Goal: Find specific page/section: Find specific page/section

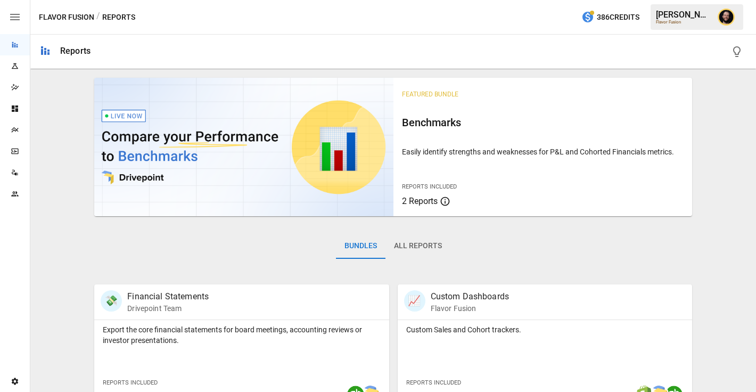
click at [12, 127] on icon "Plans" at bounding box center [15, 130] width 9 height 9
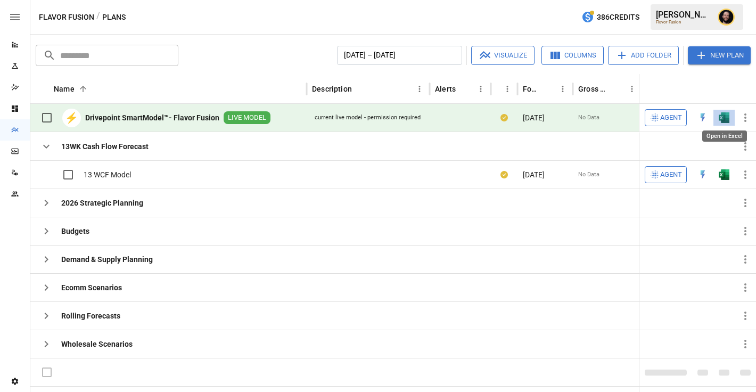
click at [727, 119] on img "Open in Excel" at bounding box center [724, 117] width 11 height 11
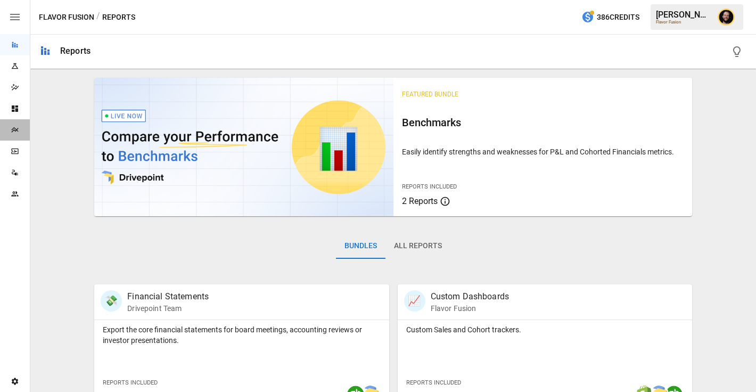
click at [12, 136] on div "Plans" at bounding box center [15, 129] width 30 height 21
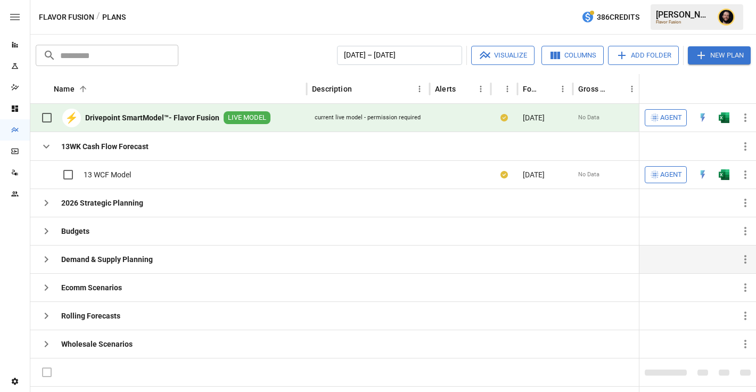
click at [43, 256] on icon "button" at bounding box center [46, 259] width 13 height 13
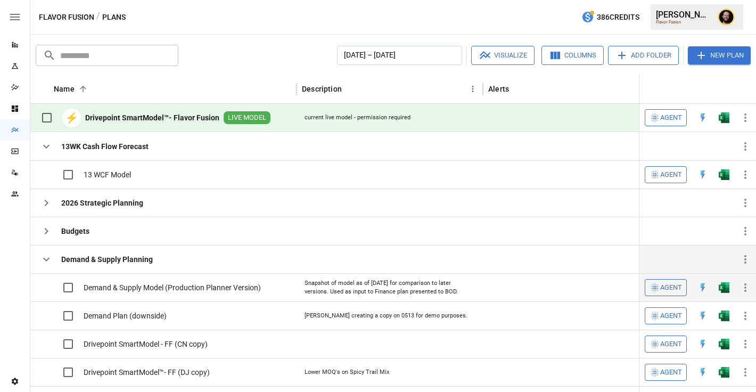
click at [726, 290] on img "Open in Excel" at bounding box center [724, 287] width 11 height 11
click at [723, 174] on img "Open in Excel" at bounding box center [724, 174] width 11 height 11
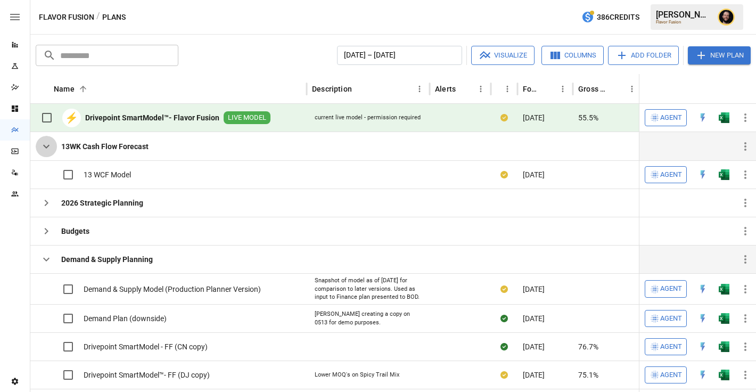
click at [43, 147] on icon "button" at bounding box center [46, 146] width 13 height 13
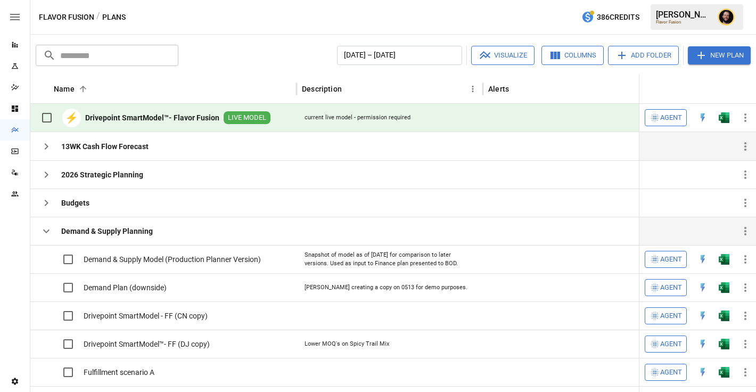
click at [47, 233] on icon "button" at bounding box center [46, 231] width 13 height 13
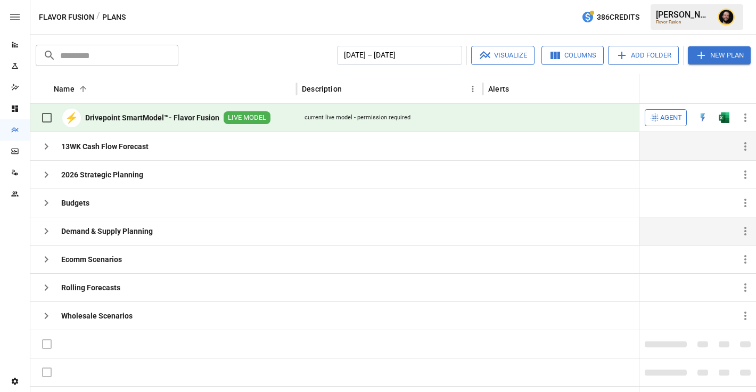
click at [670, 119] on span "Agent" at bounding box center [671, 118] width 22 height 12
